Goal: Information Seeking & Learning: Learn about a topic

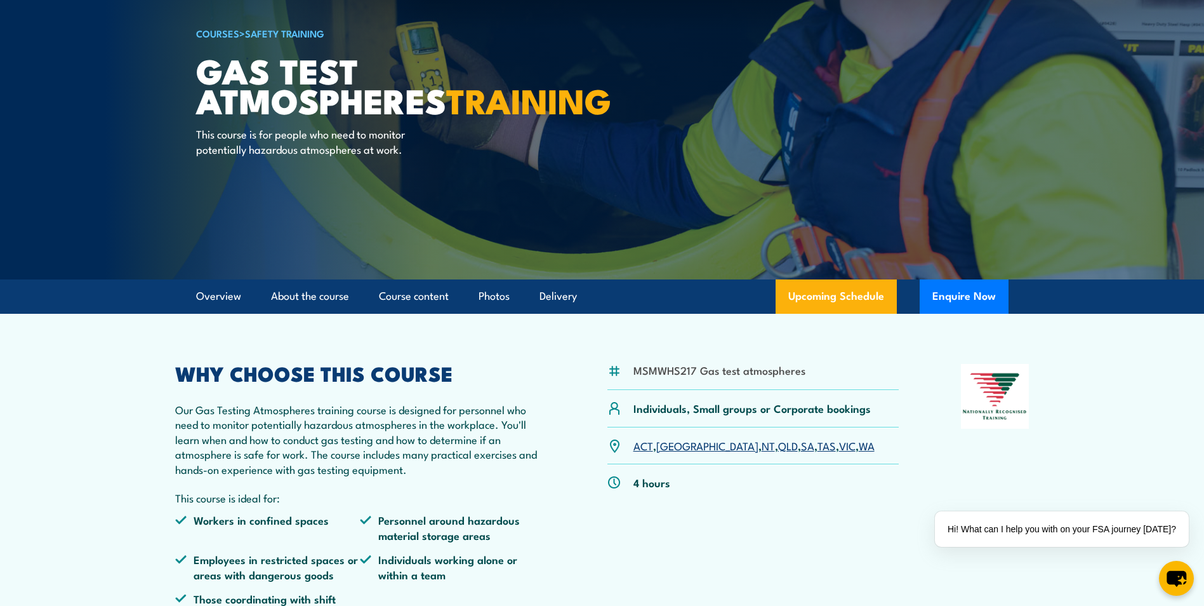
scroll to position [254, 0]
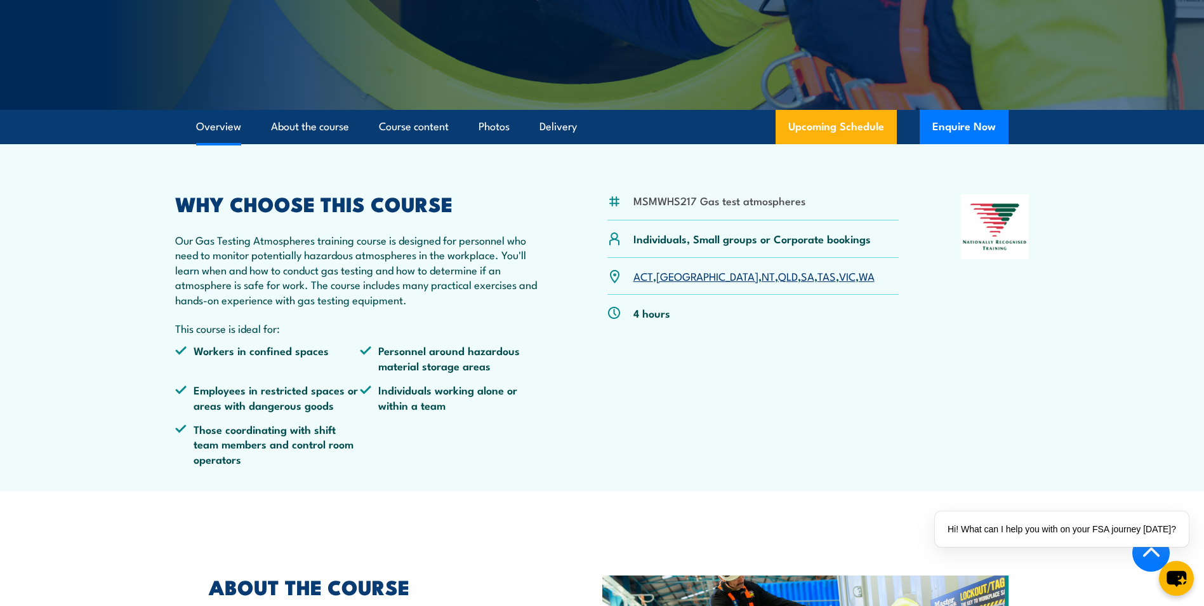
click at [801, 277] on link "SA" at bounding box center [807, 275] width 13 height 15
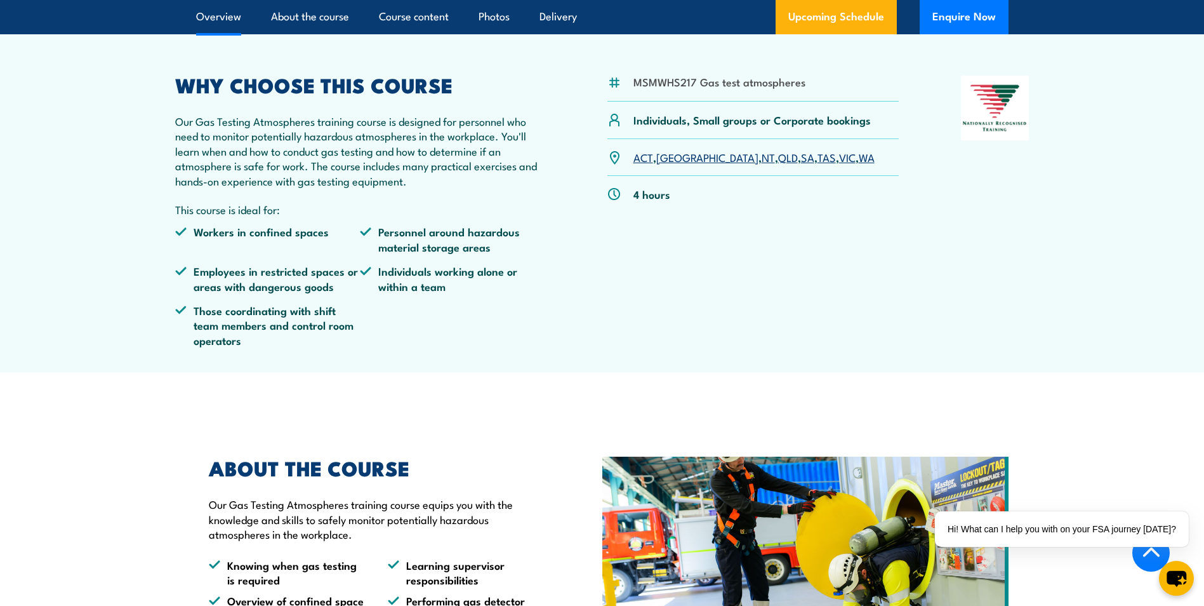
scroll to position [508, 0]
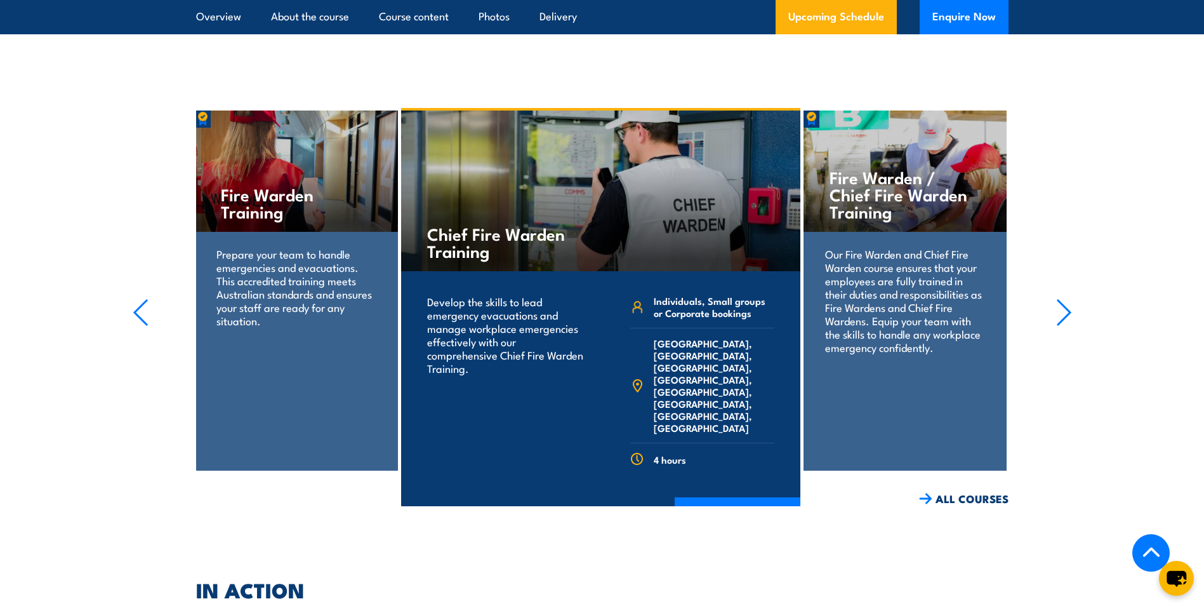
scroll to position [2421, 0]
click at [981, 492] on link "ALL COURSES" at bounding box center [964, 499] width 90 height 15
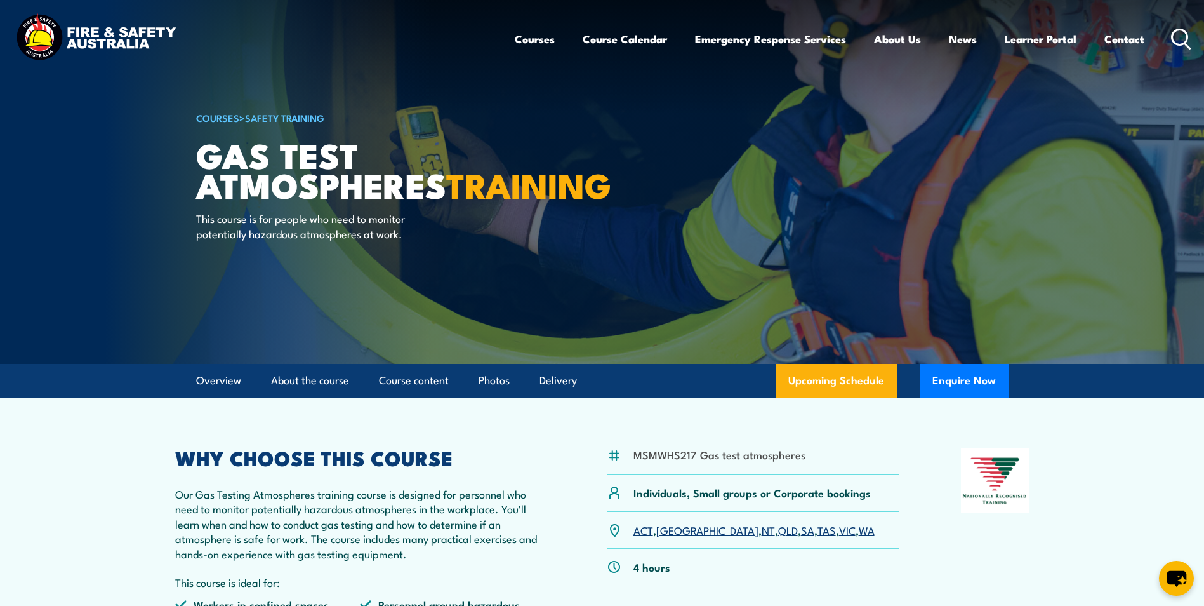
click at [225, 116] on link "COURSES" at bounding box center [217, 117] width 43 height 14
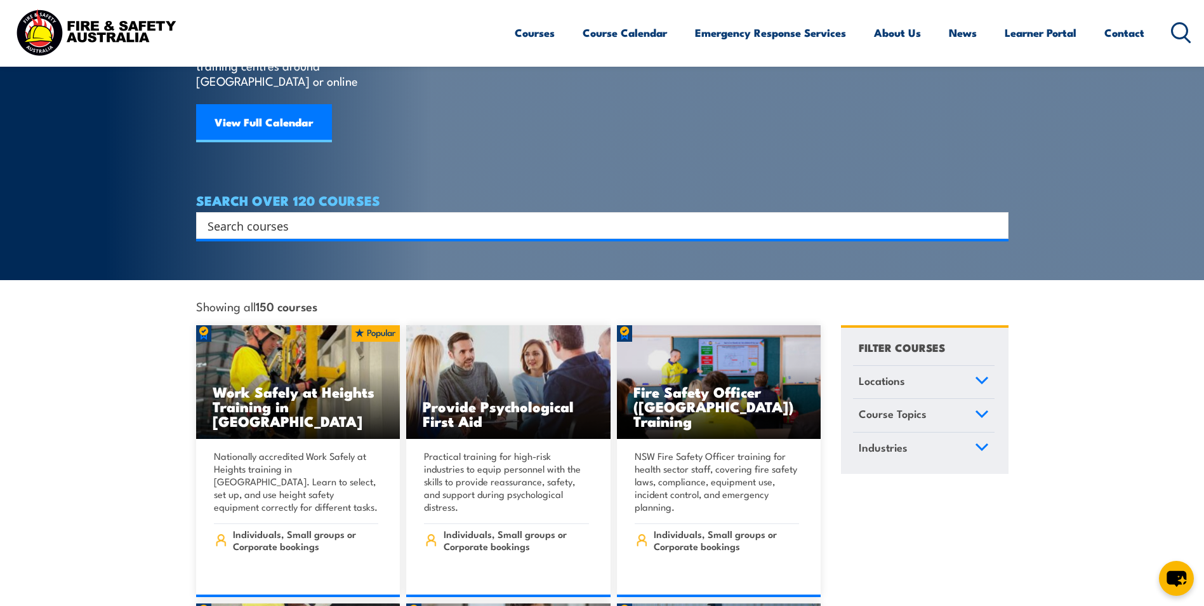
scroll to position [127, 0]
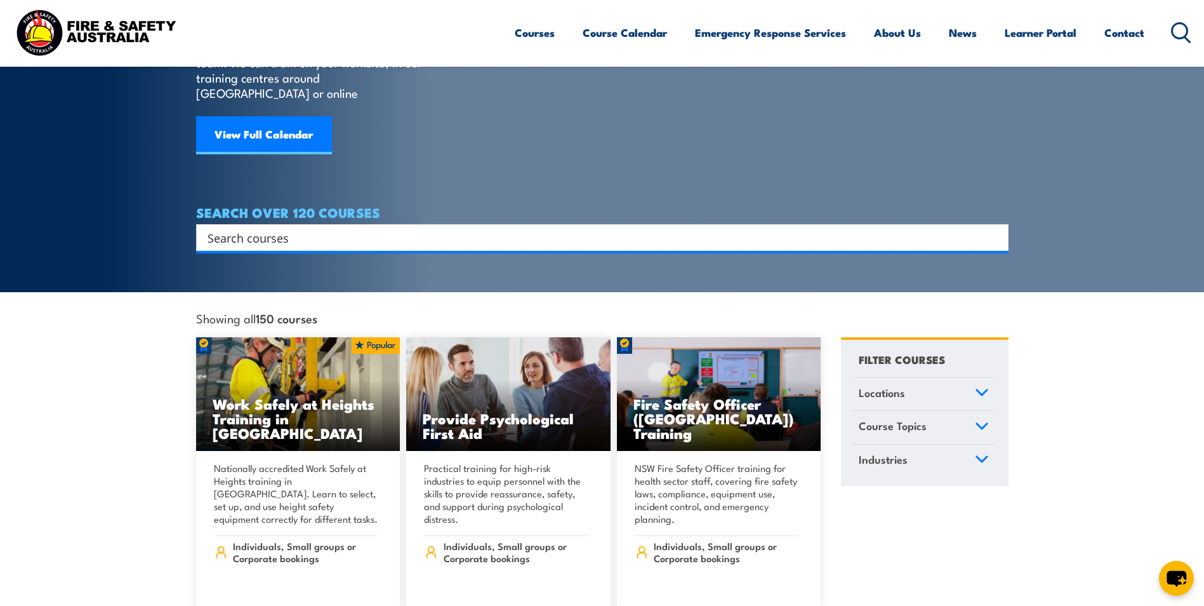
click at [604, 228] on input "Search input" at bounding box center [594, 237] width 773 height 19
type input "type B"
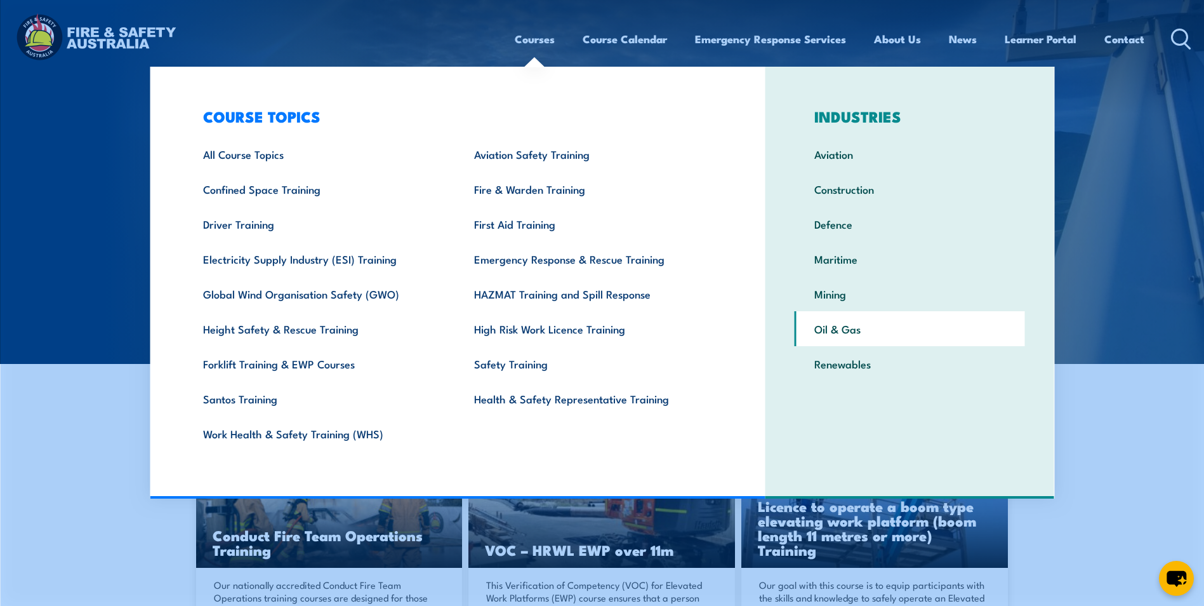
click at [842, 333] on link "Oil & Gas" at bounding box center [910, 328] width 230 height 35
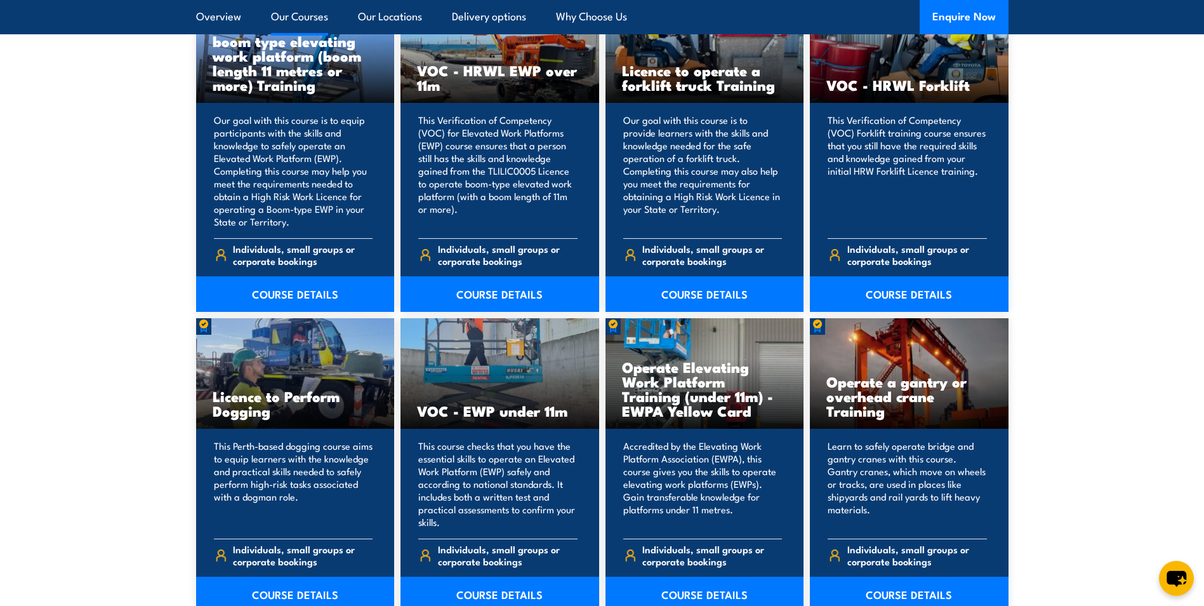
scroll to position [4443, 0]
